Goal: Task Accomplishment & Management: Manage account settings

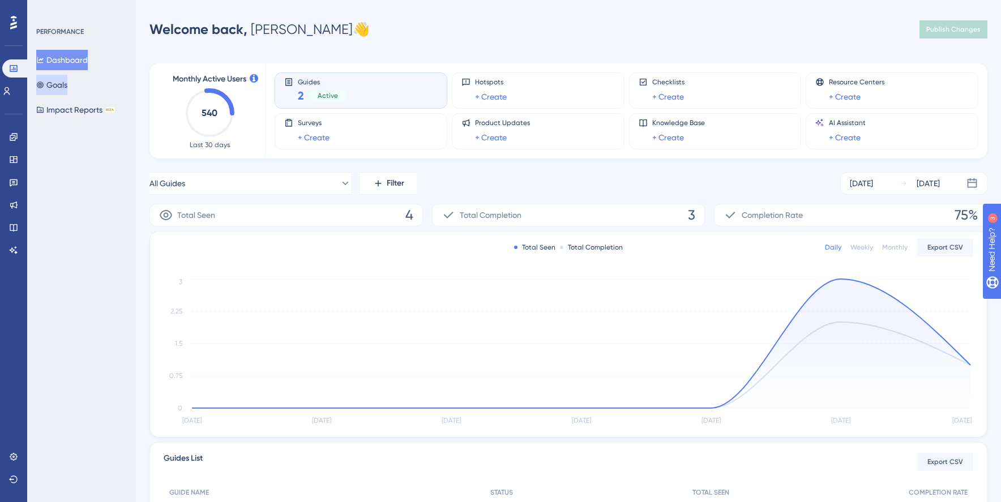
click at [67, 89] on button "Goals" at bounding box center [51, 85] width 31 height 20
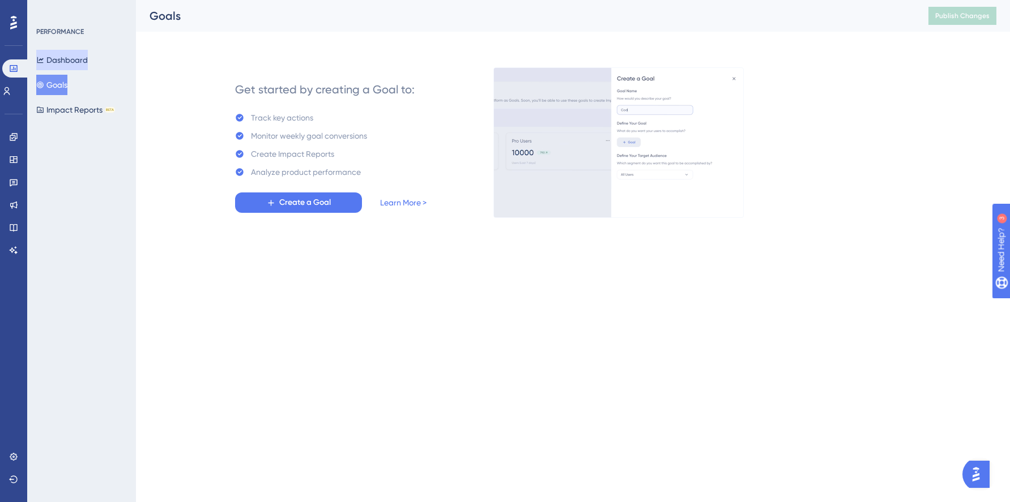
click at [67, 65] on button "Dashboard" at bounding box center [62, 60] width 52 height 20
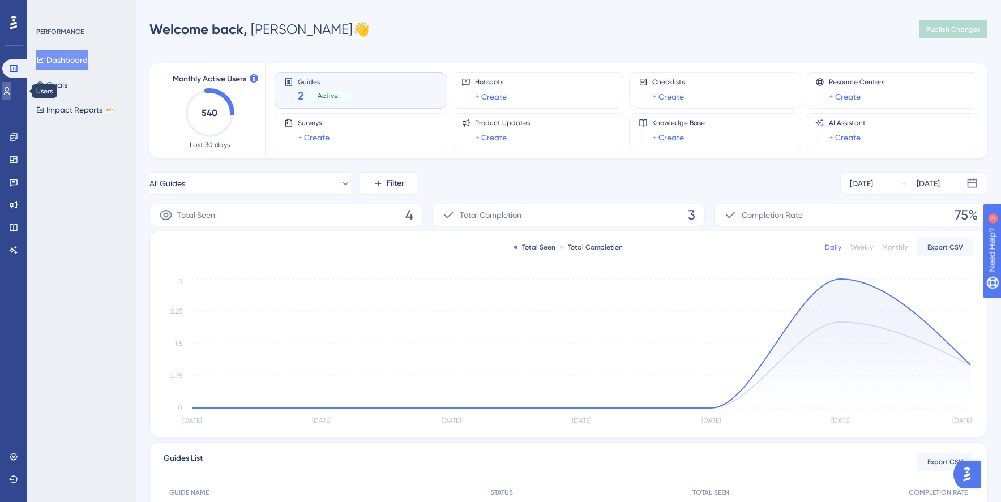
click at [10, 91] on icon at bounding box center [7, 91] width 6 height 8
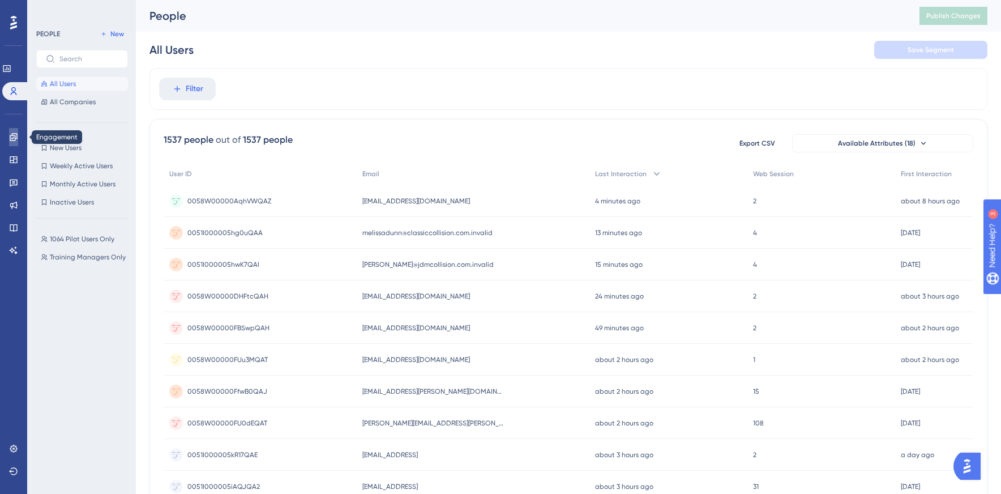
click at [13, 137] on icon at bounding box center [13, 137] width 9 height 9
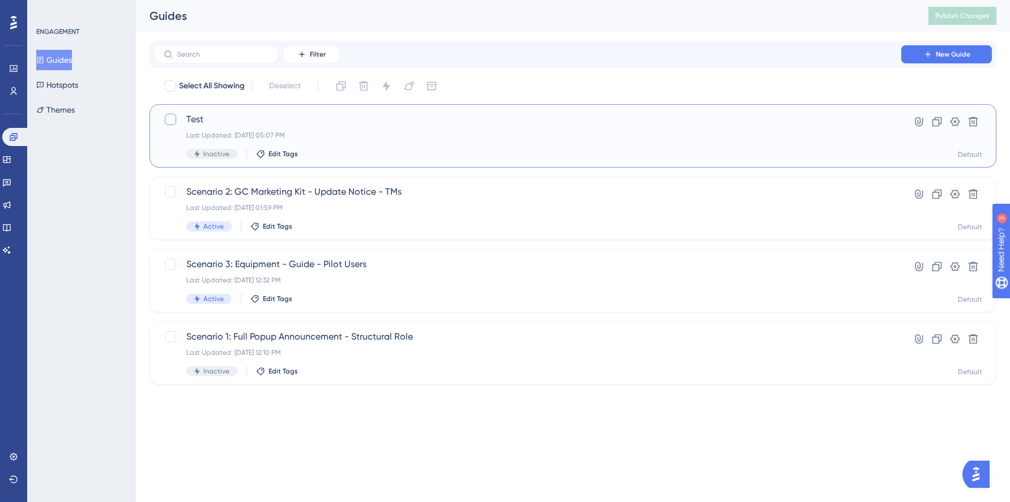
click at [169, 120] on div at bounding box center [170, 119] width 11 height 11
checkbox input "true"
click at [971, 119] on icon at bounding box center [973, 122] width 10 height 10
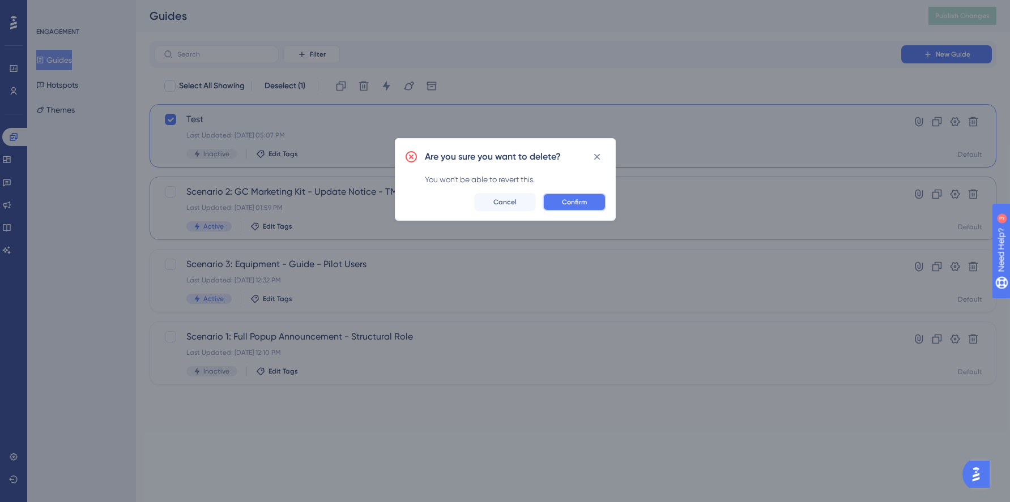
click at [571, 202] on span "Confirm" at bounding box center [574, 202] width 25 height 9
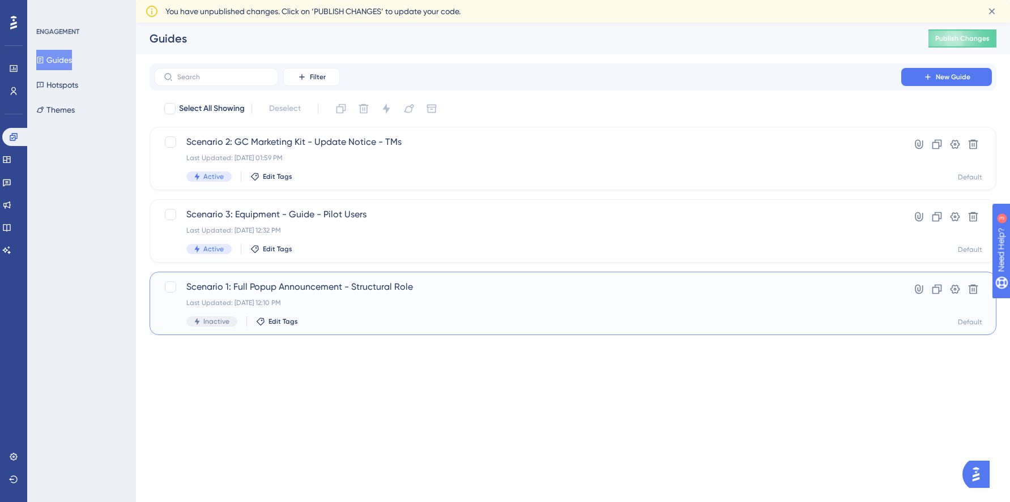
click at [317, 283] on span "Scenario 1: Full Popup Announcement - Structural Role" at bounding box center [527, 287] width 682 height 14
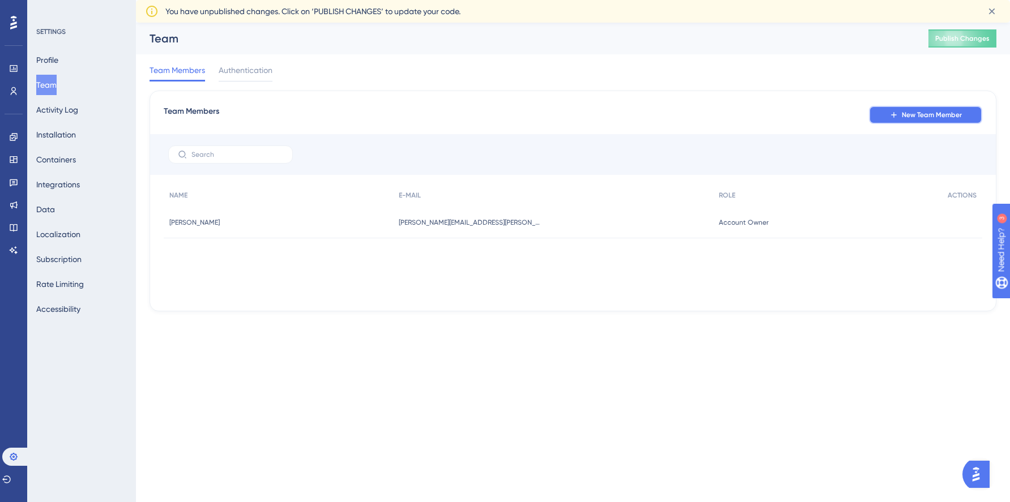
click at [915, 118] on span "New Team Member" at bounding box center [931, 114] width 60 height 9
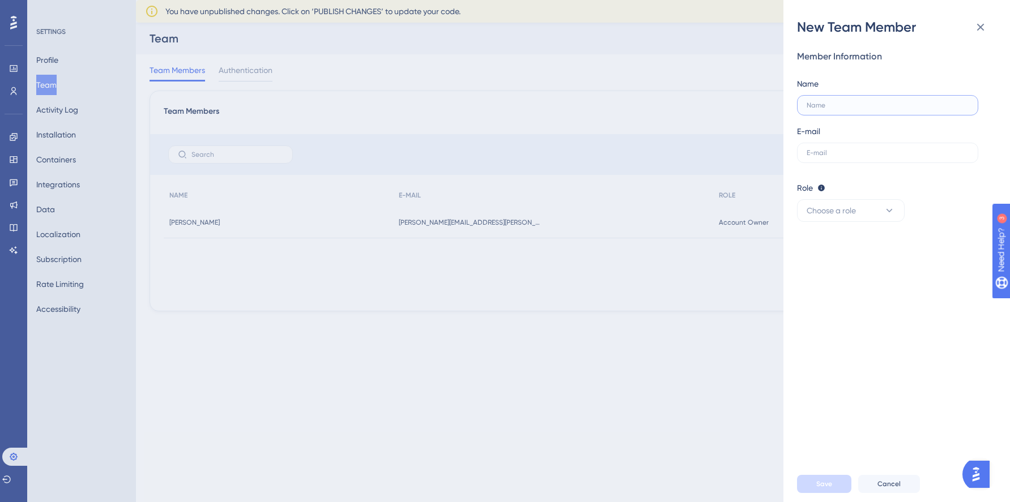
click at [845, 104] on input "text" at bounding box center [887, 105] width 162 height 8
type input "[PERSON_NAME]"
type input "[EMAIL_ADDRESS][PERSON_NAME][DOMAIN_NAME]"
click at [838, 211] on span "Choose a role" at bounding box center [830, 211] width 49 height 14
click at [828, 243] on span "Admin" at bounding box center [824, 245] width 23 height 14
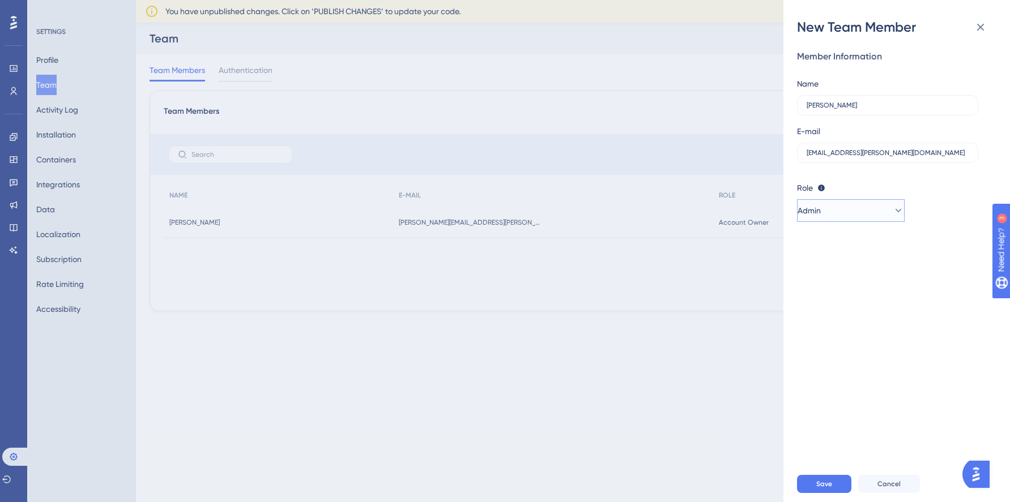
click at [854, 212] on button "Admin" at bounding box center [851, 210] width 108 height 23
click at [822, 485] on span "Save" at bounding box center [824, 484] width 16 height 9
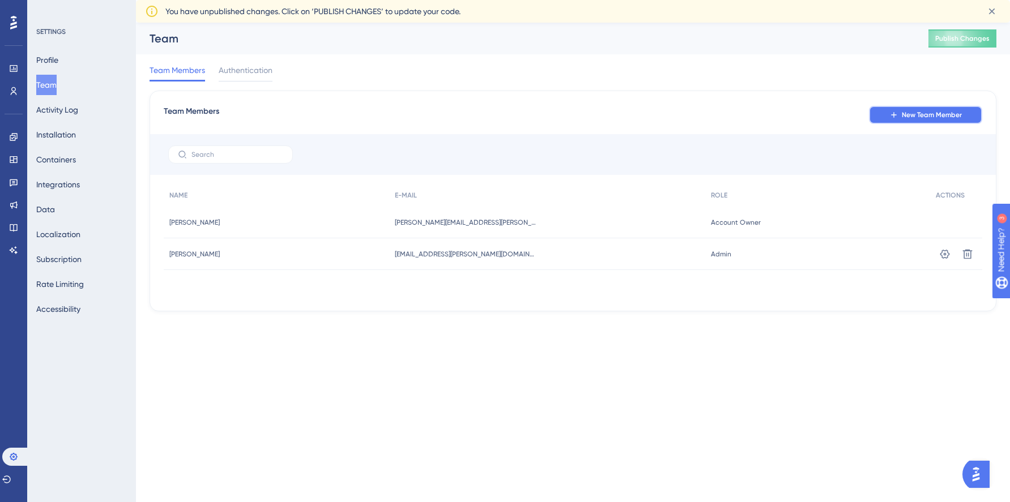
click at [933, 112] on span "New Team Member" at bounding box center [931, 114] width 60 height 9
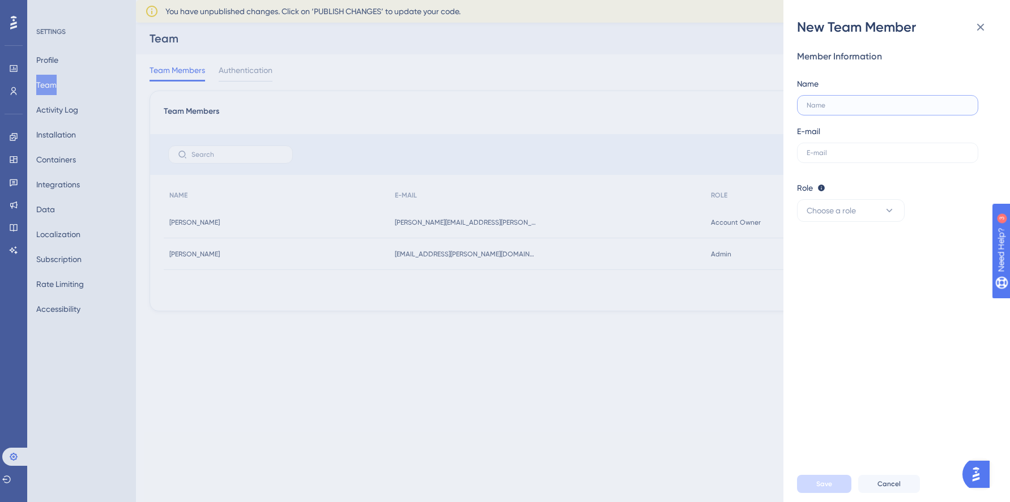
click at [829, 106] on input "text" at bounding box center [887, 105] width 162 height 8
type input "[PERSON_NAME]"
type input "[PERSON_NAME][EMAIL_ADDRESS][PERSON_NAME][DOMAIN_NAME]"
click at [848, 221] on button "Choose a role" at bounding box center [851, 210] width 108 height 23
click at [852, 262] on div "Publisher Publisher" at bounding box center [850, 268] width 75 height 23
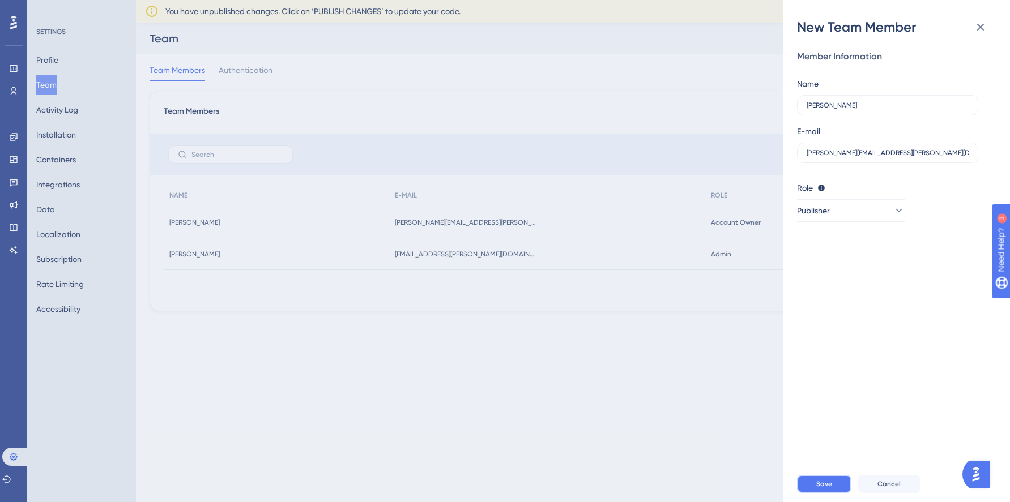
click at [819, 482] on span "Save" at bounding box center [824, 484] width 16 height 9
